Goal: Task Accomplishment & Management: Manage account settings

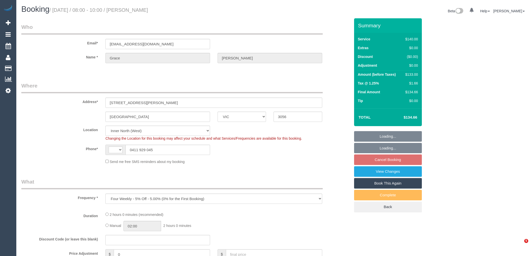
select select "VIC"
select select "number:28"
select select "number:14"
select select "number:19"
select select "number:24"
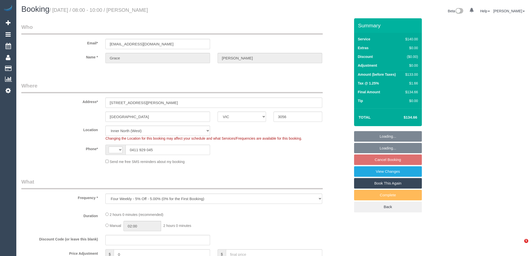
select select "number:34"
select select "number:13"
select select "object:428"
select select "string:AU"
select select "string:stripe-pm_1RhgPc2GScqysDRVsTTE5AE1"
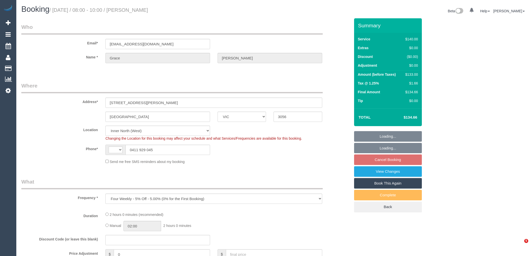
select select "spot2"
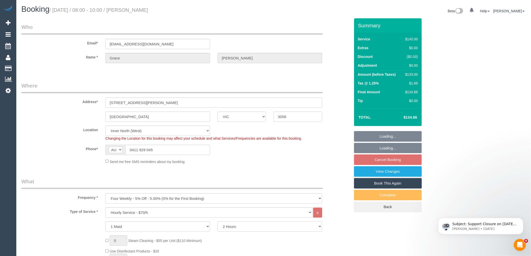
click at [256, 229] on select "2 Hours 2.5 Hours 3 Hours 3.5 Hours 4 Hours 4.5 Hours 5 Hours 5.5 Hours 6 Hours…" at bounding box center [270, 227] width 105 height 10
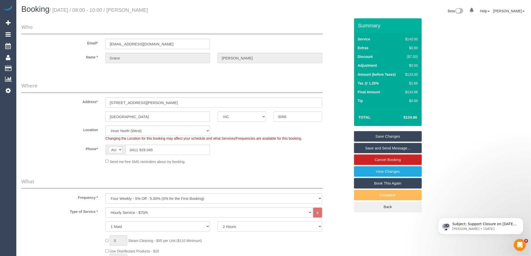
select select "180"
click at [218, 222] on select "2 Hours 2.5 Hours 3 Hours 3.5 Hours 4 Hours 4.5 Hours 5 Hours 5.5 Hours 6 Hours…" at bounding box center [270, 227] width 105 height 10
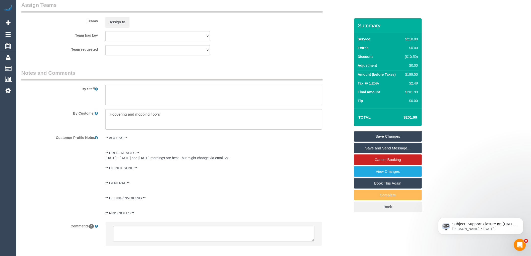
scroll to position [765, 0]
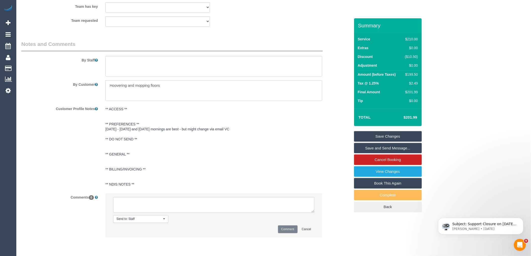
click at [170, 209] on textarea at bounding box center [213, 205] width 201 height 16
select select "spot41"
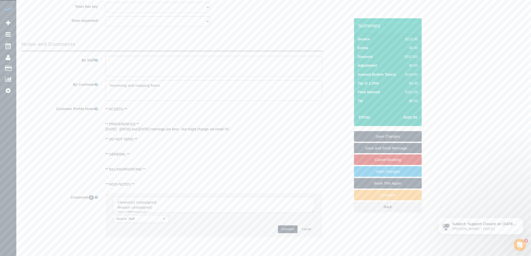
scroll to position [786, 0]
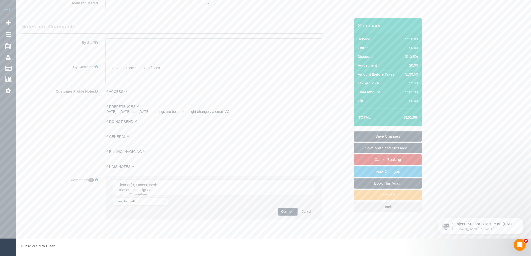
drag, startPoint x: 312, startPoint y: 194, endPoint x: 366, endPoint y: 267, distance: 90.9
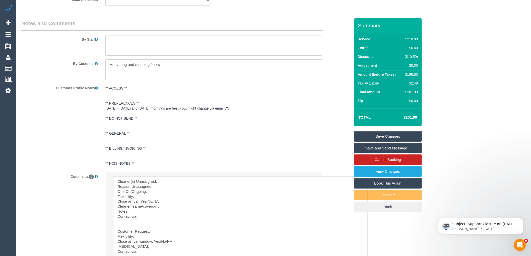
scroll to position [842, 0]
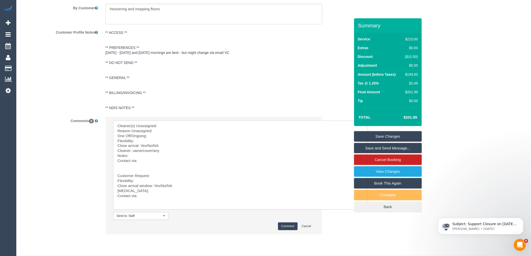
drag, startPoint x: 116, startPoint y: 179, endPoint x: 109, endPoint y: 113, distance: 65.9
click at [109, 113] on sui-booking-comments "By Staff By Customer Customer Profile Notes ** ACCESS ** ** PREFERENCES ** 30/0…" at bounding box center [185, 102] width 329 height 276
click at [175, 129] on textarea at bounding box center [240, 165] width 255 height 89
drag, startPoint x: 180, startPoint y: 139, endPoint x: 161, endPoint y: 138, distance: 18.6
click at [161, 138] on textarea at bounding box center [240, 165] width 255 height 89
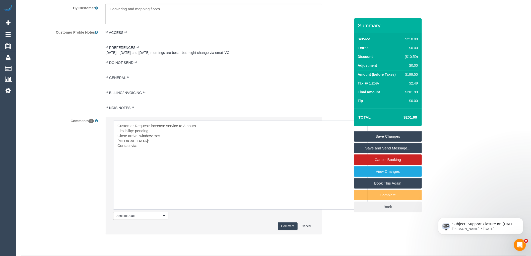
drag, startPoint x: 139, startPoint y: 144, endPoint x: 101, endPoint y: 144, distance: 38.4
click at [101, 144] on div "Comments 0 Send to: Staff Nothing selected Send to: Staff Send to: Customer Sen…" at bounding box center [186, 178] width 337 height 123
click at [149, 144] on textarea at bounding box center [240, 165] width 255 height 89
type textarea "Customer Request: increase service to 3 hours Flexibility: pending Close arriva…"
click at [290, 228] on button "Comment" at bounding box center [288, 227] width 20 height 8
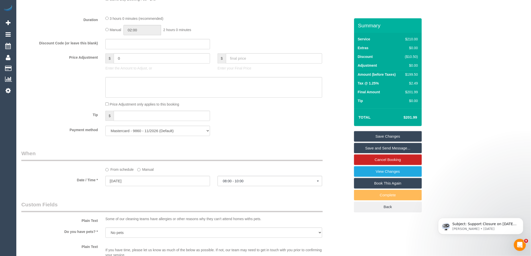
scroll to position [418, 0]
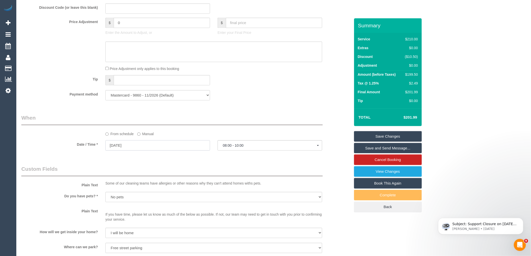
click at [140, 144] on input "01/09/2025" at bounding box center [157, 145] width 105 height 10
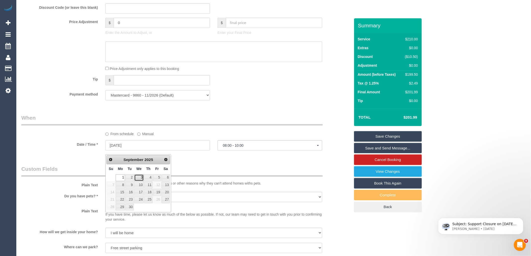
click at [137, 176] on link "3" at bounding box center [139, 177] width 10 height 7
type input "03/09/2025"
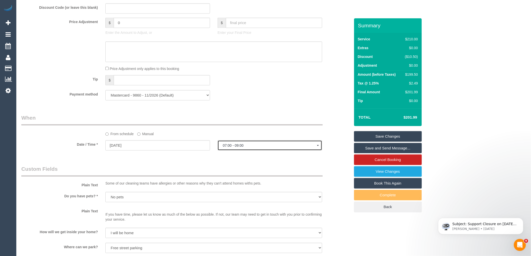
click at [235, 148] on span "07:00 - 09:00" at bounding box center [270, 146] width 94 height 4
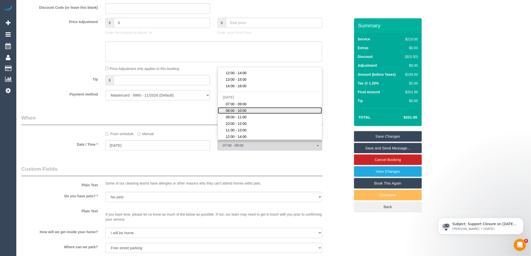
click at [243, 113] on span "08:00 - 10:00" at bounding box center [236, 110] width 21 height 5
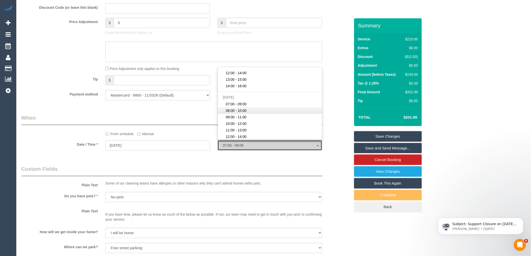
select select "spot56"
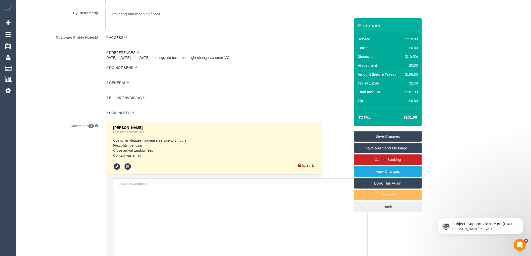
scroll to position [892, 0]
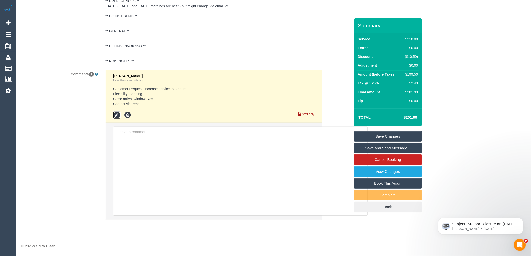
click at [117, 113] on icon at bounding box center [117, 115] width 8 height 8
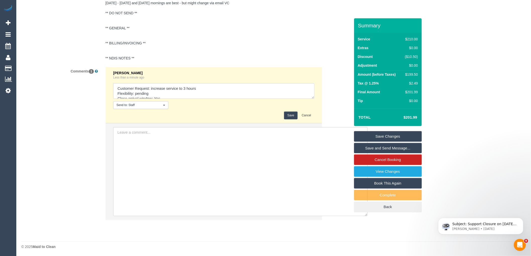
click at [155, 94] on textarea at bounding box center [213, 91] width 201 height 16
type textarea "Customer Request: increase service to 3 hours Flexibility: wednesdays 8-10am Cl…"
click at [293, 118] on button "Save" at bounding box center [290, 116] width 13 height 8
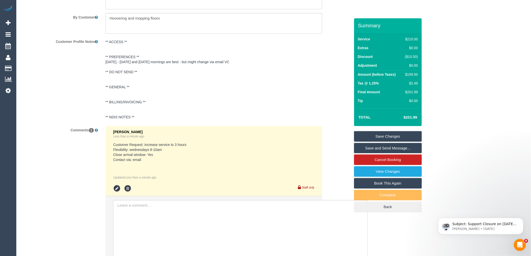
scroll to position [724, 0]
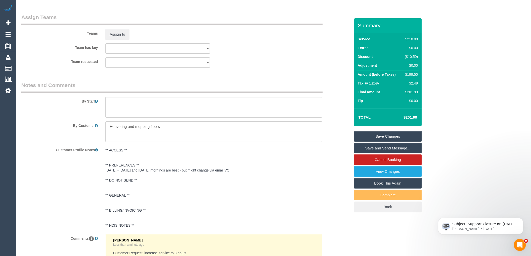
click at [402, 136] on link "Save Changes" at bounding box center [388, 136] width 68 height 11
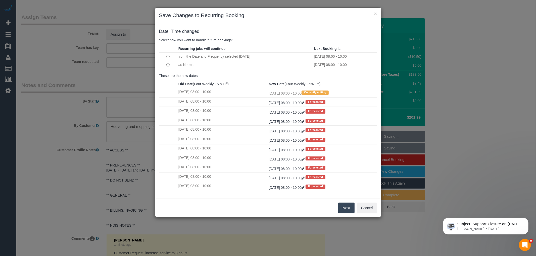
click at [350, 206] on button "Next" at bounding box center [346, 208] width 16 height 11
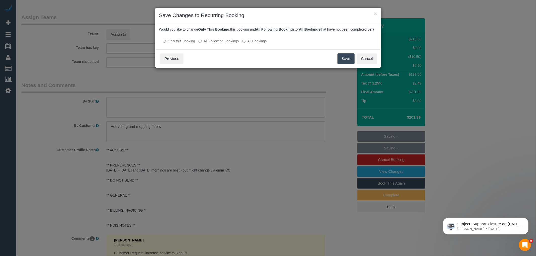
click at [223, 44] on label "All Following Bookings" at bounding box center [218, 41] width 40 height 5
click at [347, 64] on button "Save" at bounding box center [345, 58] width 17 height 11
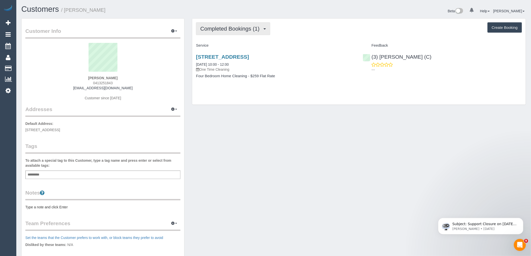
drag, startPoint x: 248, startPoint y: 28, endPoint x: 260, endPoint y: 28, distance: 12.3
click at [248, 28] on span "Completed Bookings (1)" at bounding box center [231, 29] width 62 height 6
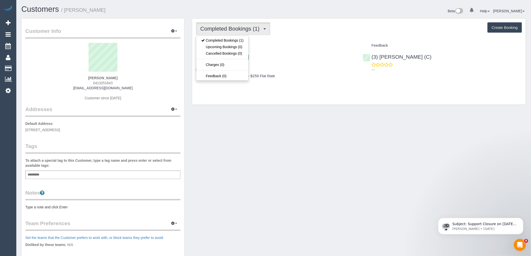
click at [295, 36] on div "Completed Bookings (1) Completed Bookings (1) Upcoming Bookings (0) Cancelled B…" at bounding box center [359, 62] width 334 height 86
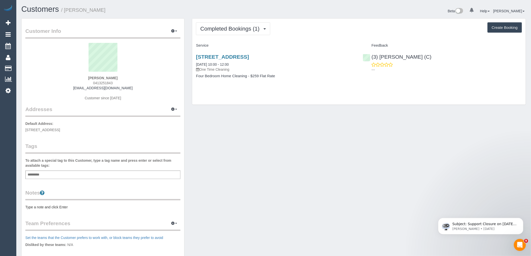
drag, startPoint x: 125, startPoint y: 75, endPoint x: 89, endPoint y: 75, distance: 35.4
click at [89, 75] on sui-profile-pic at bounding box center [103, 59] width 148 height 33
drag, startPoint x: 125, startPoint y: 77, endPoint x: 55, endPoint y: 77, distance: 70.0
click at [55, 77] on div "Mohammed Farooq 0413251843 farooq_145@yahoo.com Customer since 2025" at bounding box center [102, 74] width 155 height 63
copy strong "Mohammed Farooq"
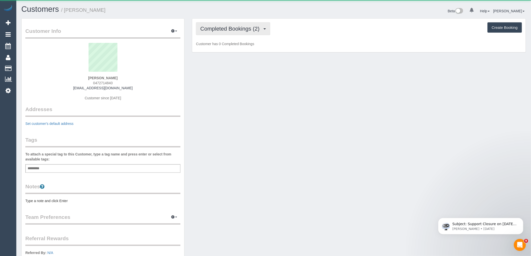
click at [240, 33] on button "Completed Bookings (2)" at bounding box center [233, 28] width 74 height 13
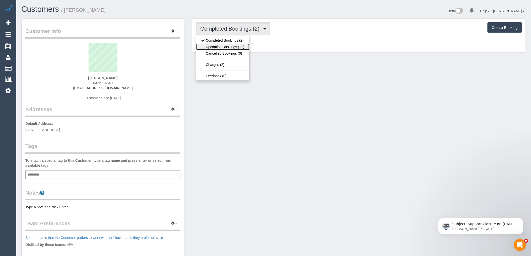
click at [242, 48] on link "Upcoming Bookings (11)" at bounding box center [222, 47] width 53 height 7
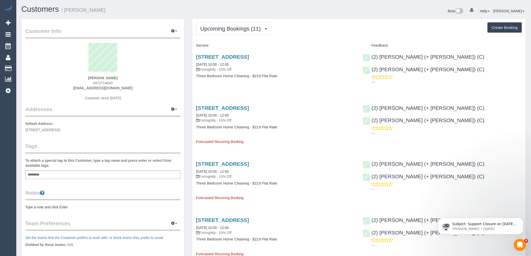
drag, startPoint x: 109, startPoint y: 76, endPoint x: 80, endPoint y: 74, distance: 28.7
click at [80, 74] on div "Fiona Bricknell 0472714840 fbricknell@ecms.org.au Customer since 2025" at bounding box center [102, 74] width 155 height 63
copy div "Fiona Bricknell"
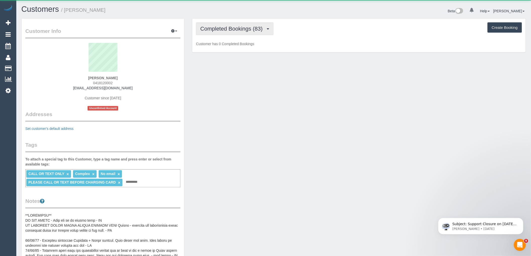
click at [253, 28] on span "Completed Bookings (83)" at bounding box center [232, 29] width 65 height 6
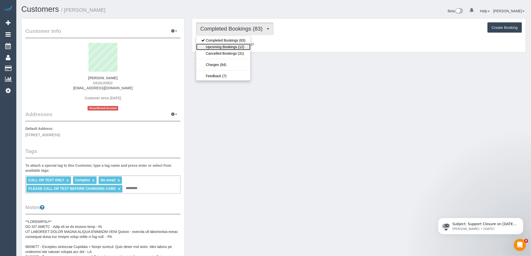
click at [240, 48] on link "Upcoming Bookings (12)" at bounding box center [223, 47] width 54 height 7
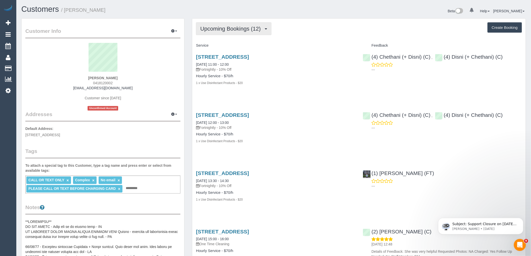
drag, startPoint x: 233, startPoint y: 30, endPoint x: 234, endPoint y: 35, distance: 5.5
click at [233, 30] on span "Upcoming Bookings (12)" at bounding box center [231, 29] width 63 height 6
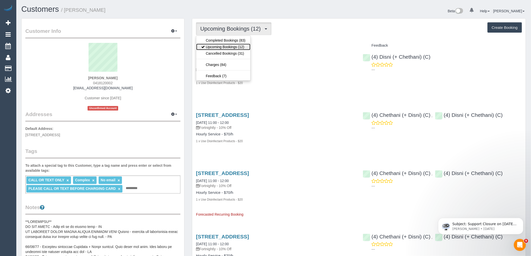
click at [232, 47] on link "Upcoming Bookings (12)" at bounding box center [223, 47] width 54 height 7
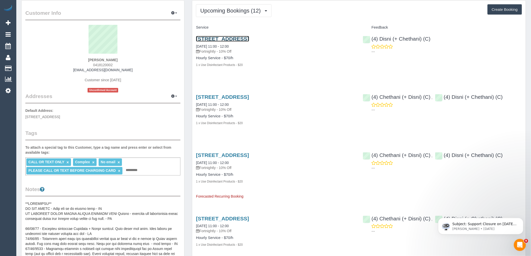
scroll to position [28, 0]
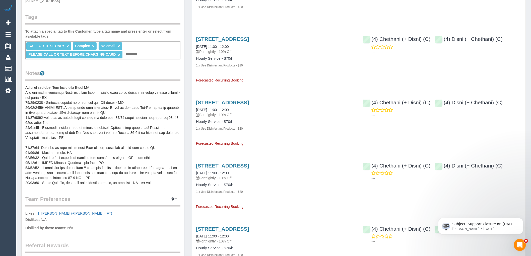
scroll to position [139, 0]
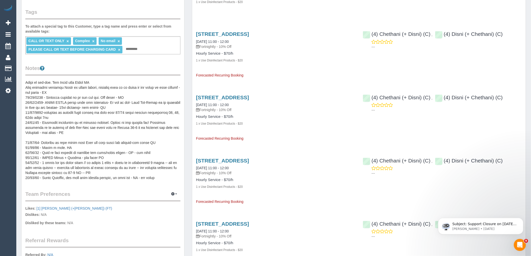
click at [161, 151] on pre at bounding box center [102, 130] width 155 height 100
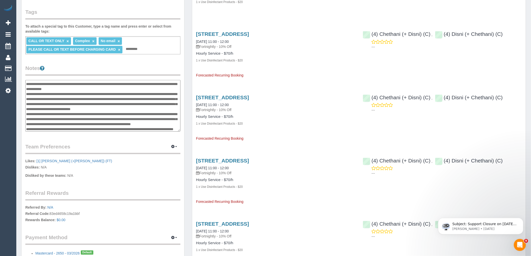
scroll to position [0, 0]
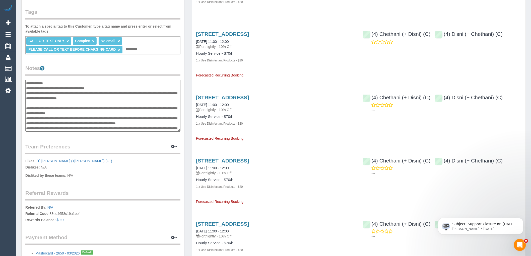
drag, startPoint x: 166, startPoint y: 129, endPoint x: 26, endPoint y: 83, distance: 147.0
click at [26, 83] on textarea at bounding box center [102, 106] width 155 height 52
click at [133, 109] on textarea at bounding box center [102, 106] width 155 height 52
drag, startPoint x: 164, startPoint y: 128, endPoint x: 27, endPoint y: 82, distance: 144.2
click at [27, 82] on textarea at bounding box center [102, 106] width 155 height 52
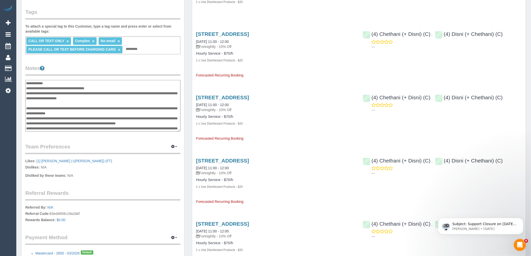
type textarea "*"
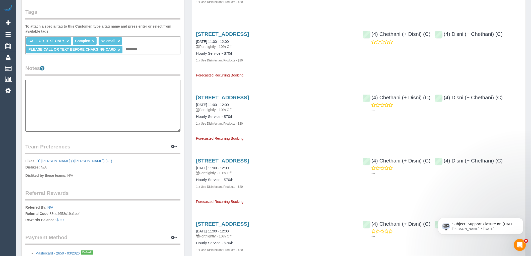
paste textarea "**********"
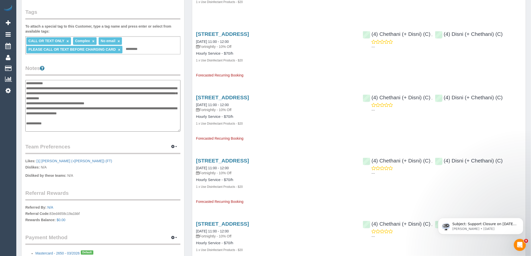
scroll to position [219, 0]
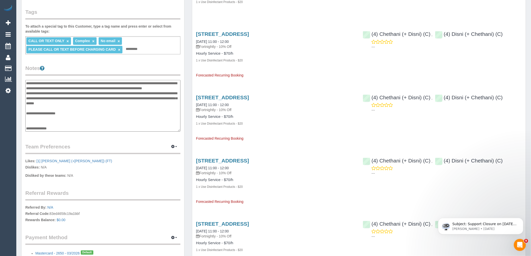
type textarea "**********"
click at [131, 68] on legend "Notes" at bounding box center [102, 70] width 155 height 11
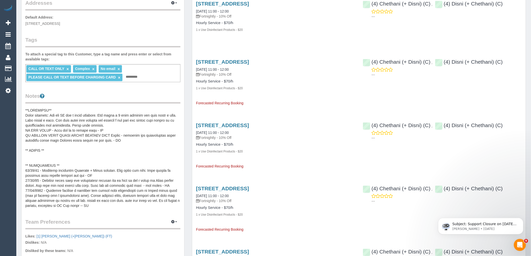
scroll to position [84, 0]
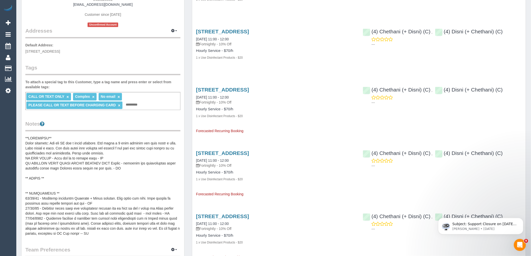
click at [93, 96] on link "×" at bounding box center [93, 97] width 2 height 4
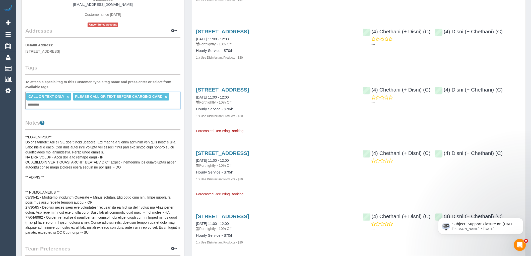
click at [91, 107] on div "CALL OR TEXT ONLY × PLEASE CALL OR TEXT BEFORE CHARGING CARD × Add a tag" at bounding box center [102, 100] width 155 height 17
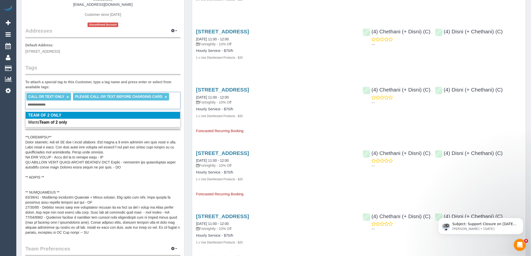
type input "**********"
click at [94, 117] on li "TEAM OF 2 ONLY" at bounding box center [103, 115] width 155 height 7
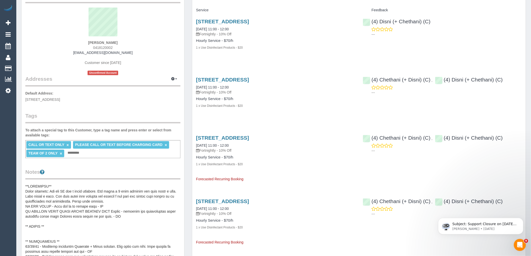
scroll to position [0, 0]
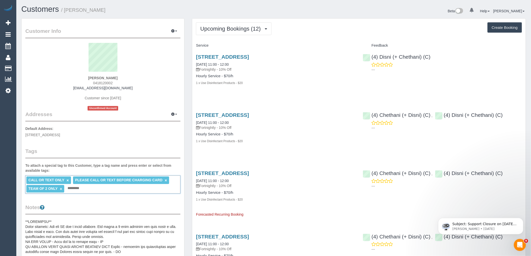
click at [161, 107] on div "Christina Soliman 0418120002 chriz2806@hotmail.com Customer since 2021 Unconfir…" at bounding box center [102, 77] width 155 height 68
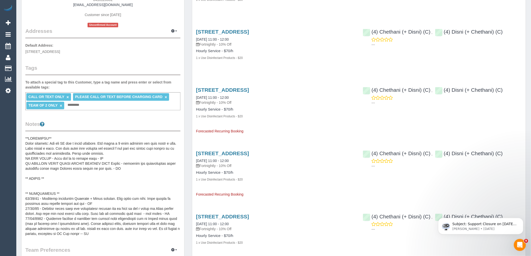
scroll to position [84, 0]
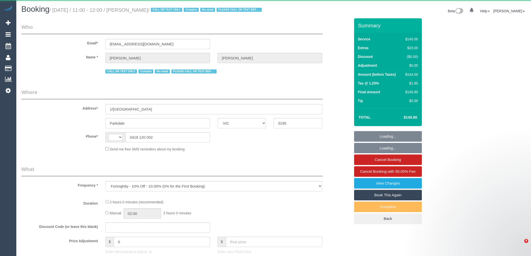
select select "VIC"
select select "string:AU"
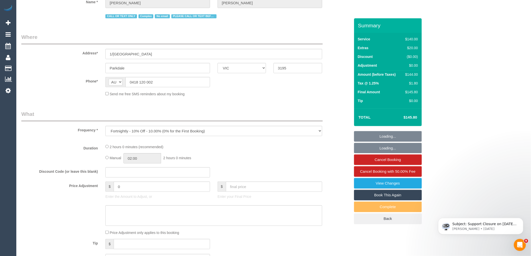
scroll to position [56, 0]
select select "string:stripe-pm_1IurDE2GScqysDRVKYsKDDKB"
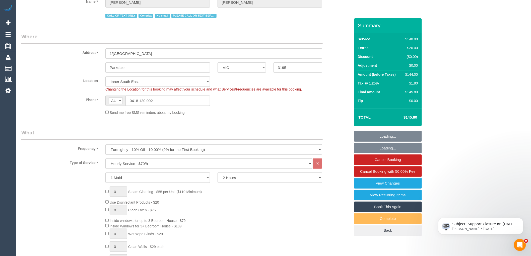
select select "number:27"
select select "number:14"
select select "number:19"
select select "object:907"
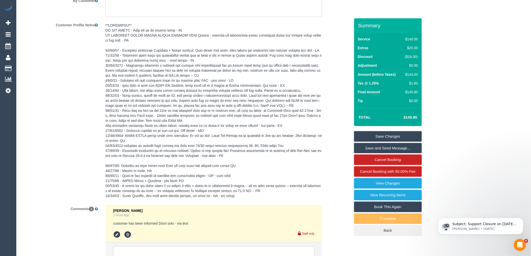
scroll to position [952, 0]
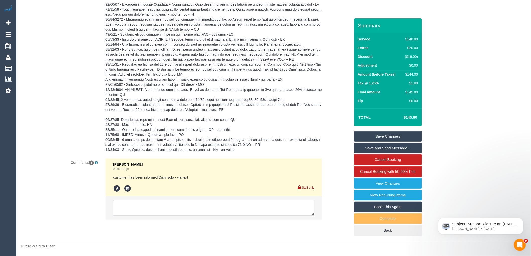
click at [174, 205] on textarea at bounding box center [213, 208] width 201 height 16
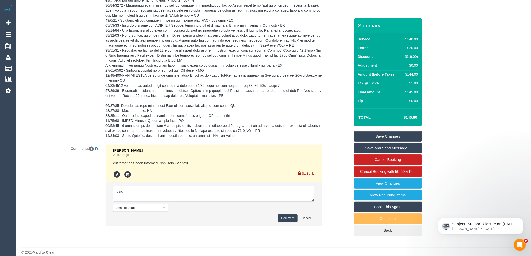
type textarea "Cleaner(s) Unassigned: Reason Unassigned: Contact via: Which message sent: Addi…"
drag, startPoint x: 313, startPoint y: 214, endPoint x: 364, endPoint y: 267, distance: 73.7
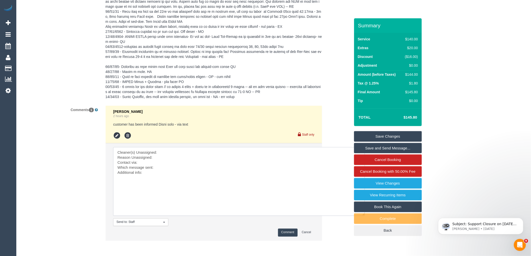
scroll to position [1008, 0]
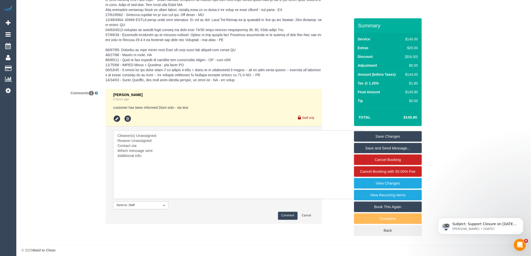
click at [180, 151] on textarea at bounding box center [239, 165] width 252 height 69
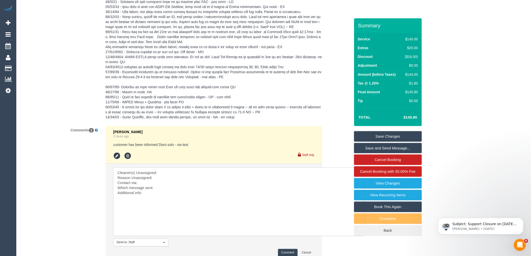
scroll to position [1026, 0]
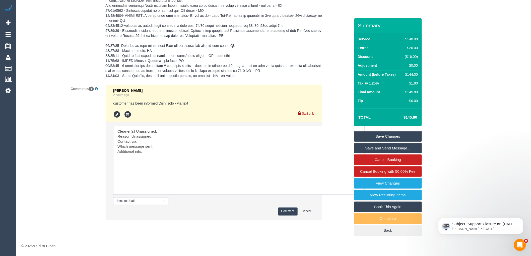
drag, startPoint x: 152, startPoint y: 154, endPoint x: 98, endPoint y: 120, distance: 63.8
click at [98, 120] on div "Comments 1 Jessica Trentin 2 hours ago customer has been informed Disni solo - …" at bounding box center [186, 155] width 337 height 140
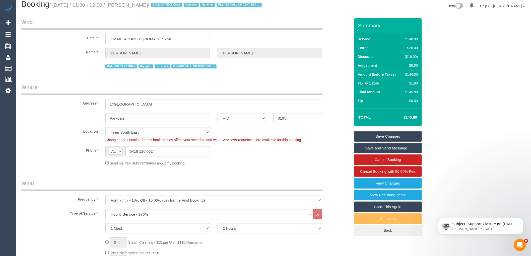
scroll to position [0, 0]
